Goal: Information Seeking & Learning: Learn about a topic

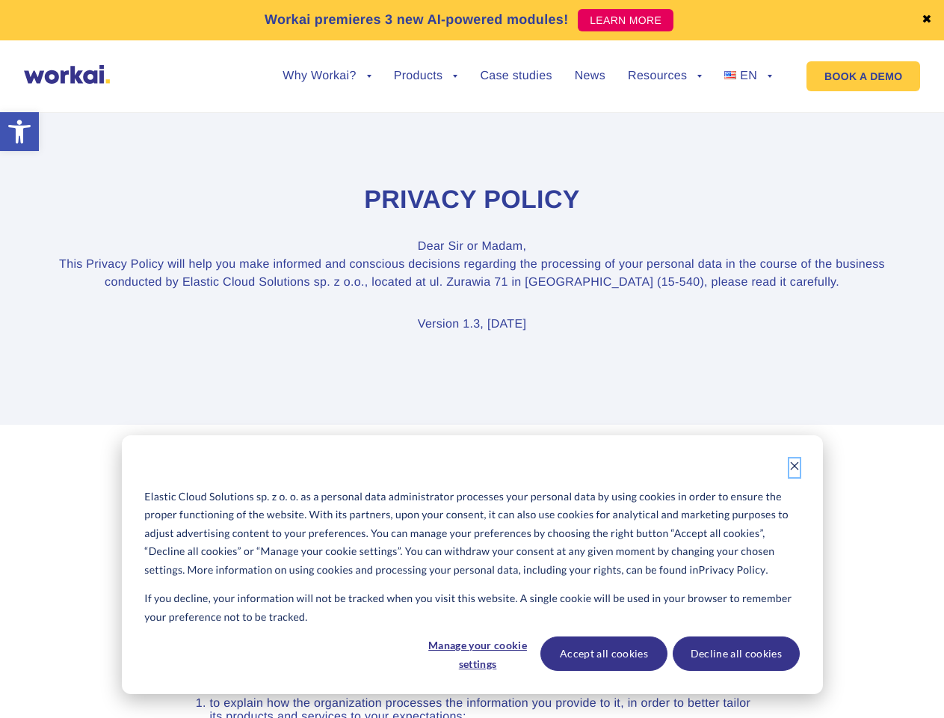
click at [795, 467] on icon "Dismiss cookie banner" at bounding box center [794, 465] width 10 height 10
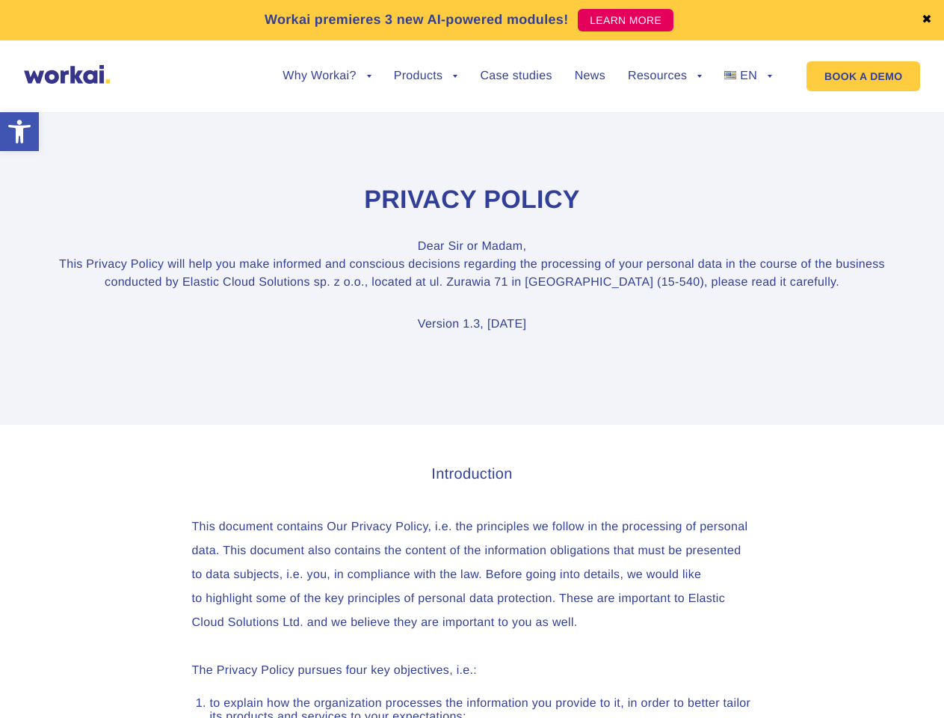
click at [927, 20] on link "✖" at bounding box center [927, 20] width 10 height 12
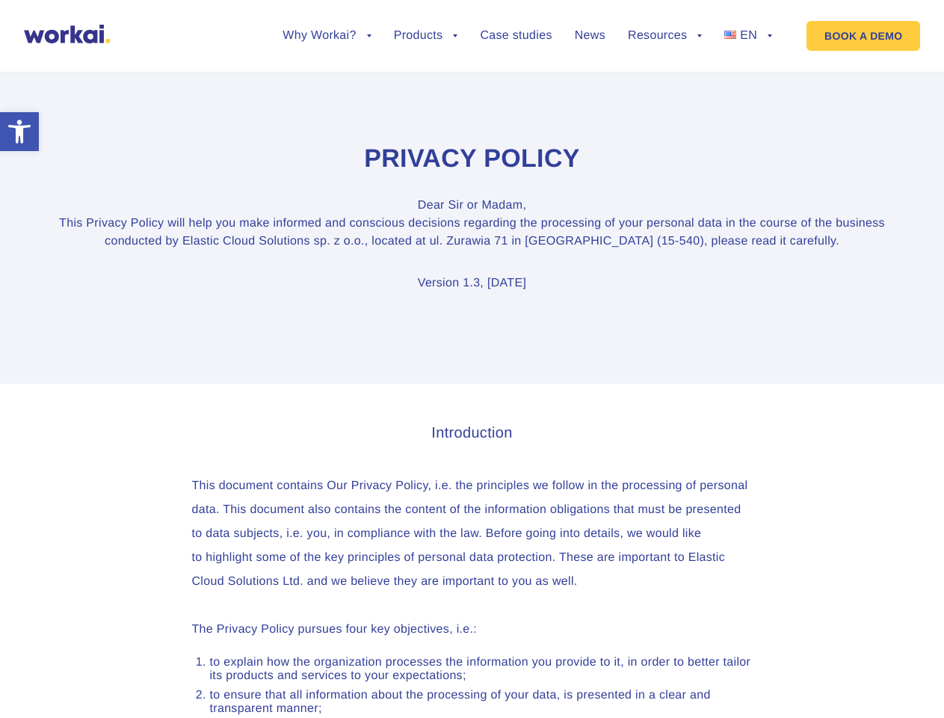
click at [327, 87] on section "Privacy Policy Dear [PERSON_NAME] or Madam, This Privacy Policy will help you m…" at bounding box center [472, 217] width 944 height 331
click at [327, 76] on section "Privacy Policy Dear [PERSON_NAME] or Madam, This Privacy Policy will help you m…" at bounding box center [472, 217] width 944 height 331
click at [426, 87] on section "Privacy Policy Dear [PERSON_NAME] or Madam, This Privacy Policy will help you m…" at bounding box center [472, 217] width 944 height 331
click at [665, 87] on section "Privacy Policy Dear [PERSON_NAME] or Madam, This Privacy Policy will help you m…" at bounding box center [472, 217] width 944 height 331
click at [665, 76] on section "Privacy Policy Dear [PERSON_NAME] or Madam, This Privacy Policy will help you m…" at bounding box center [472, 217] width 944 height 331
